Goal: Task Accomplishment & Management: Use online tool/utility

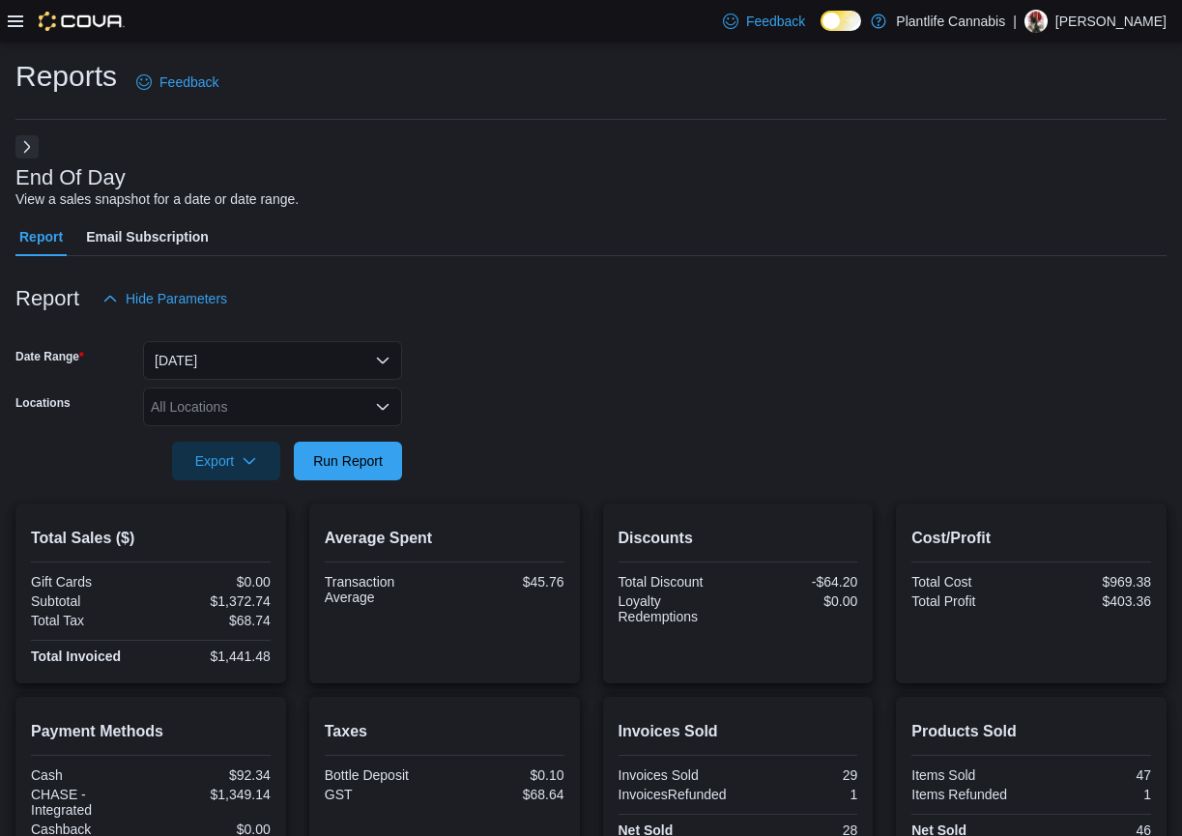
scroll to position [222, 0]
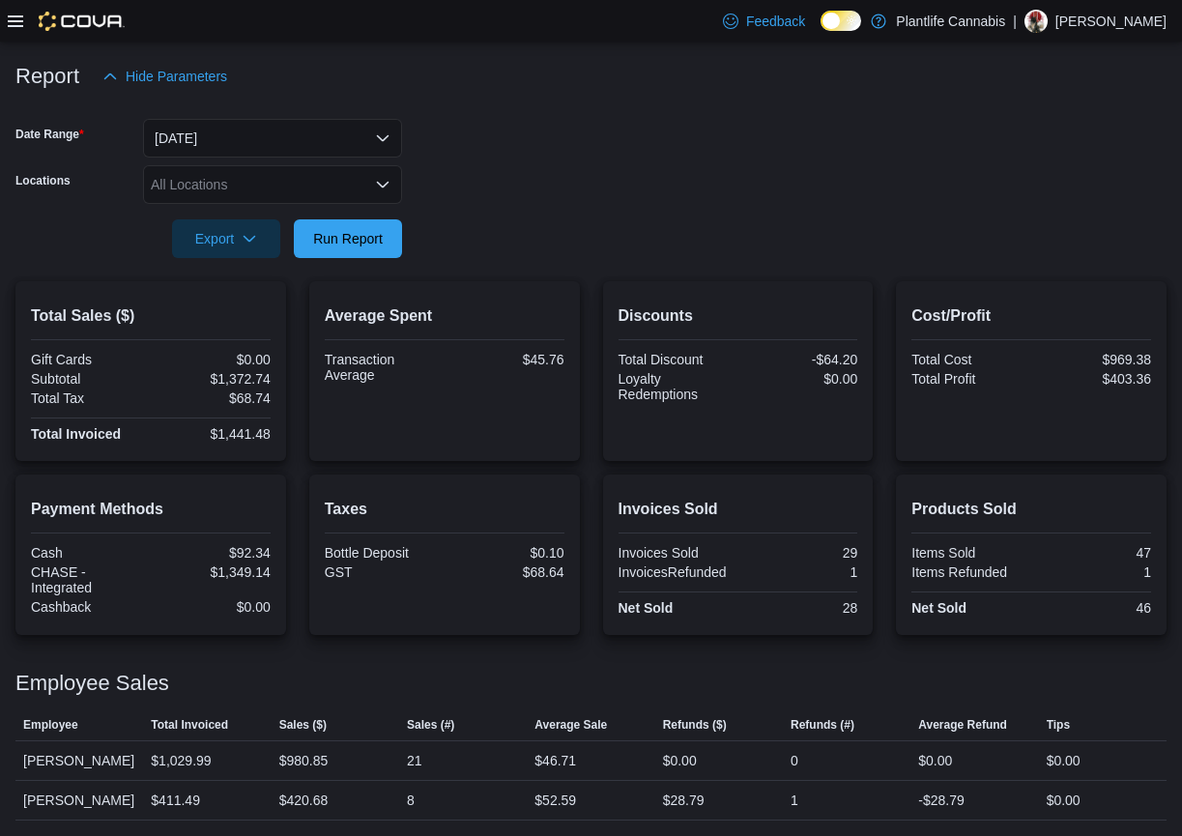
click at [14, 15] on icon at bounding box center [15, 21] width 15 height 12
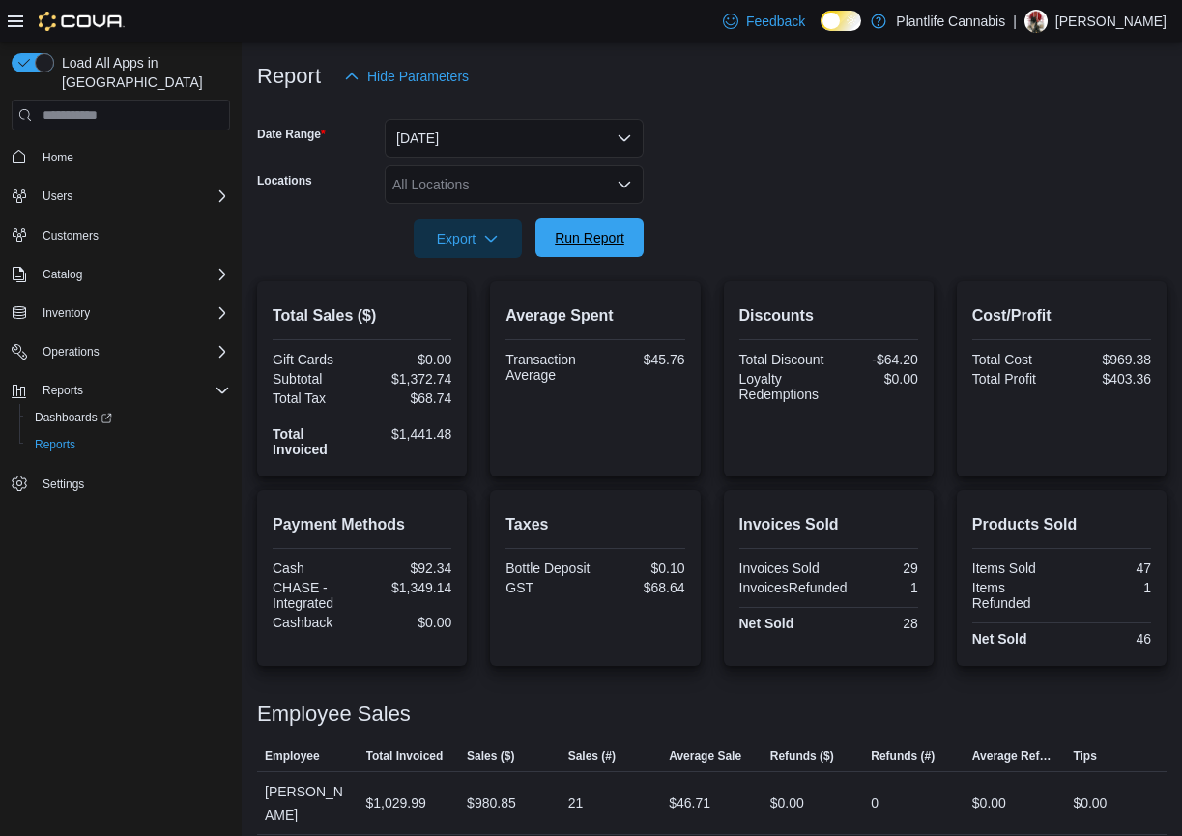
click at [593, 238] on span "Run Report" at bounding box center [590, 237] width 70 height 19
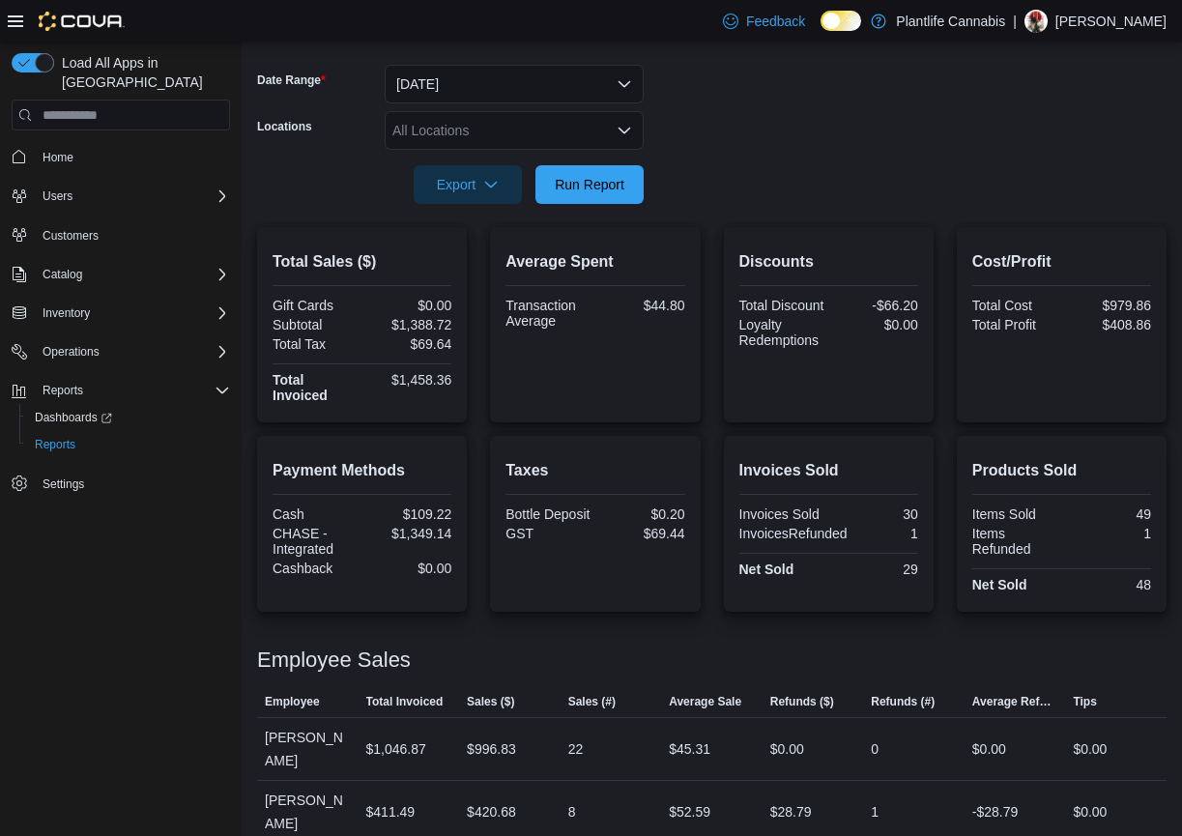
click at [841, 200] on form "Date Range [DATE] Locations All Locations Export Run Report" at bounding box center [711, 123] width 909 height 162
click at [64, 150] on span "Home" at bounding box center [58, 157] width 31 height 15
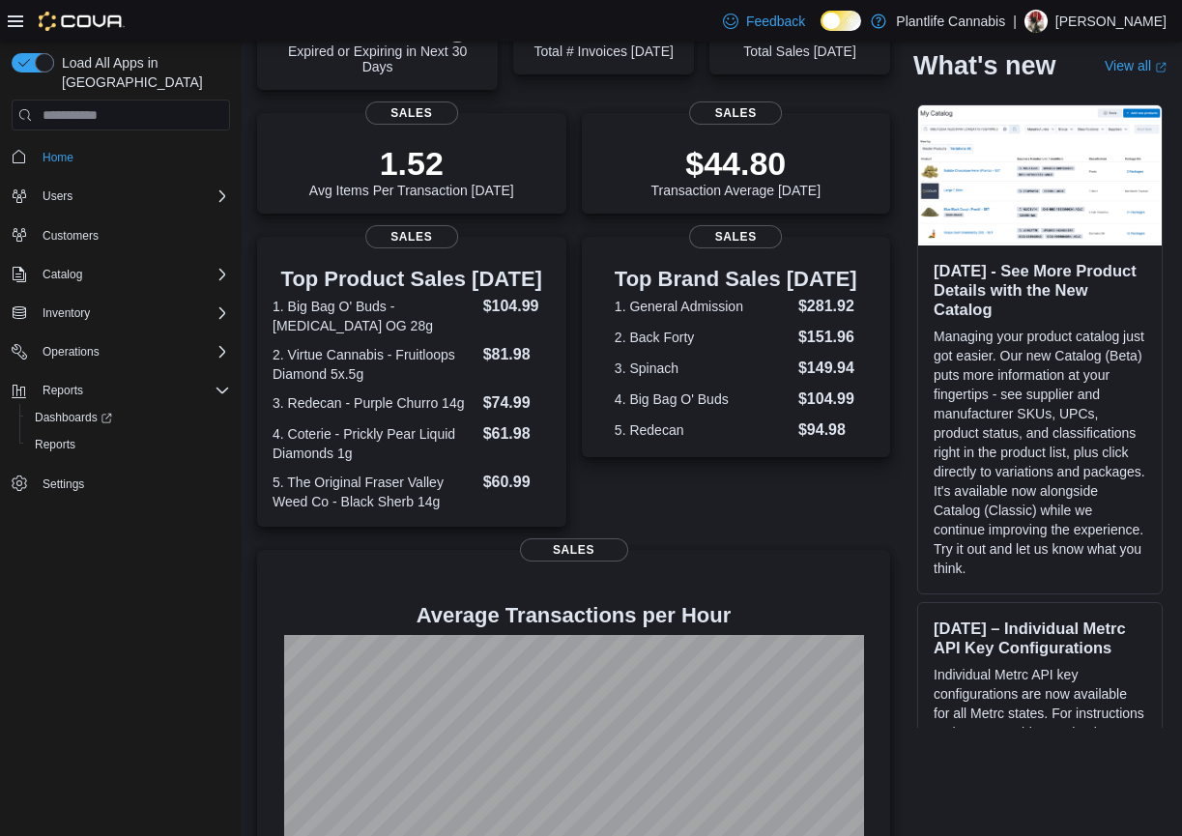
scroll to position [347, 0]
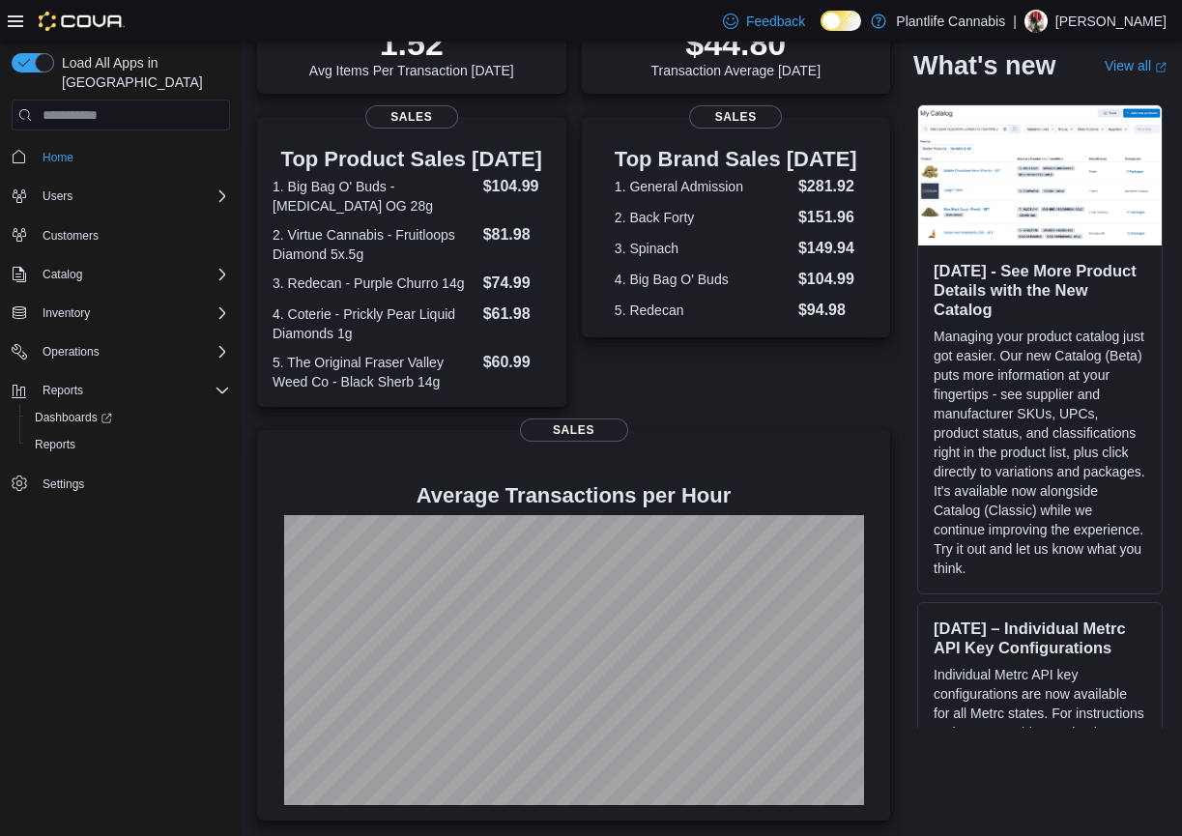
click at [645, 393] on div "Top Brand Sales [DATE] 1. General Admission $281.92 2. Back Forty $151.96 3. Sp…" at bounding box center [736, 262] width 309 height 290
